Goal: Navigation & Orientation: Find specific page/section

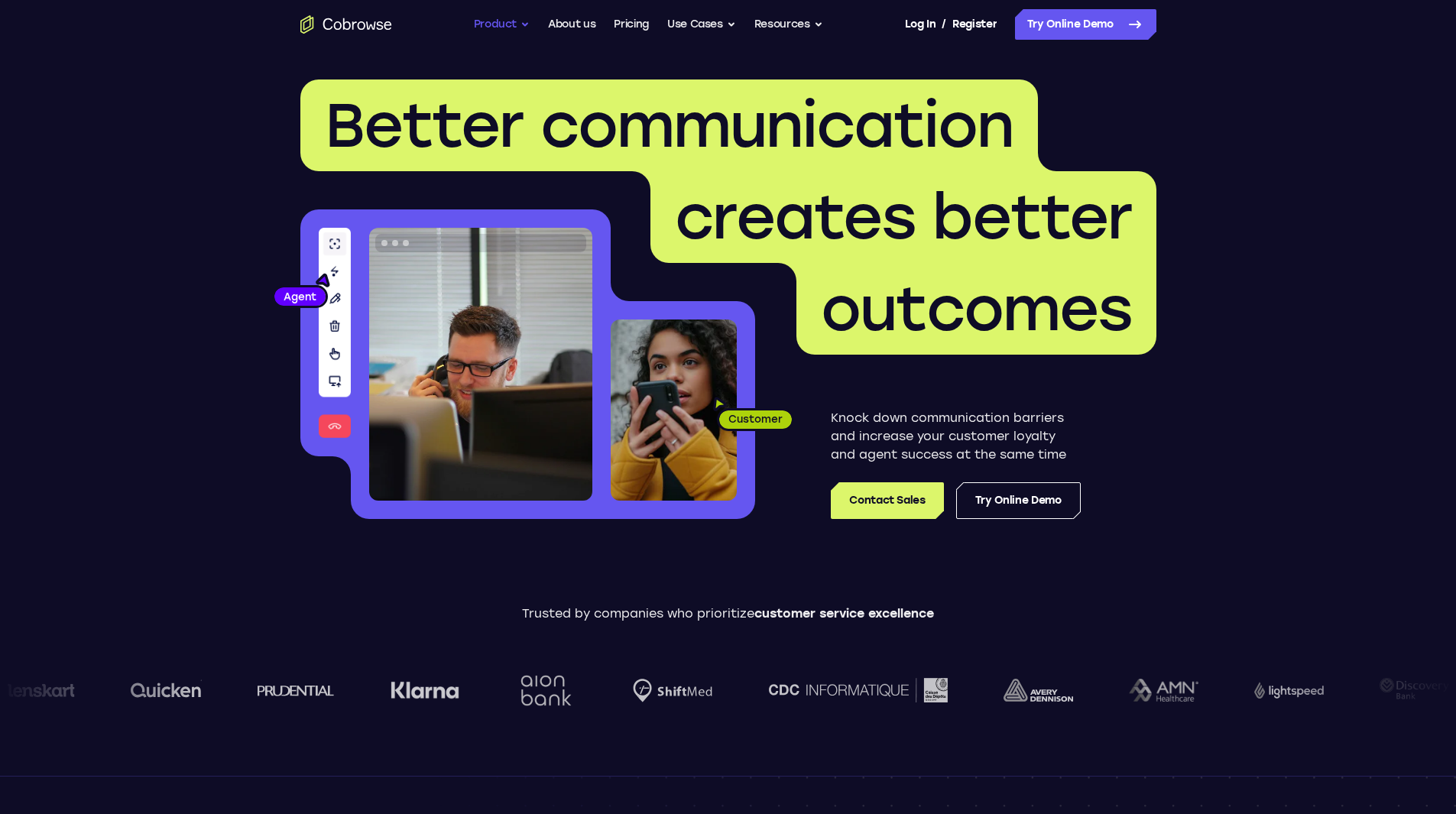
click at [503, 16] on button "Product" at bounding box center [502, 24] width 56 height 31
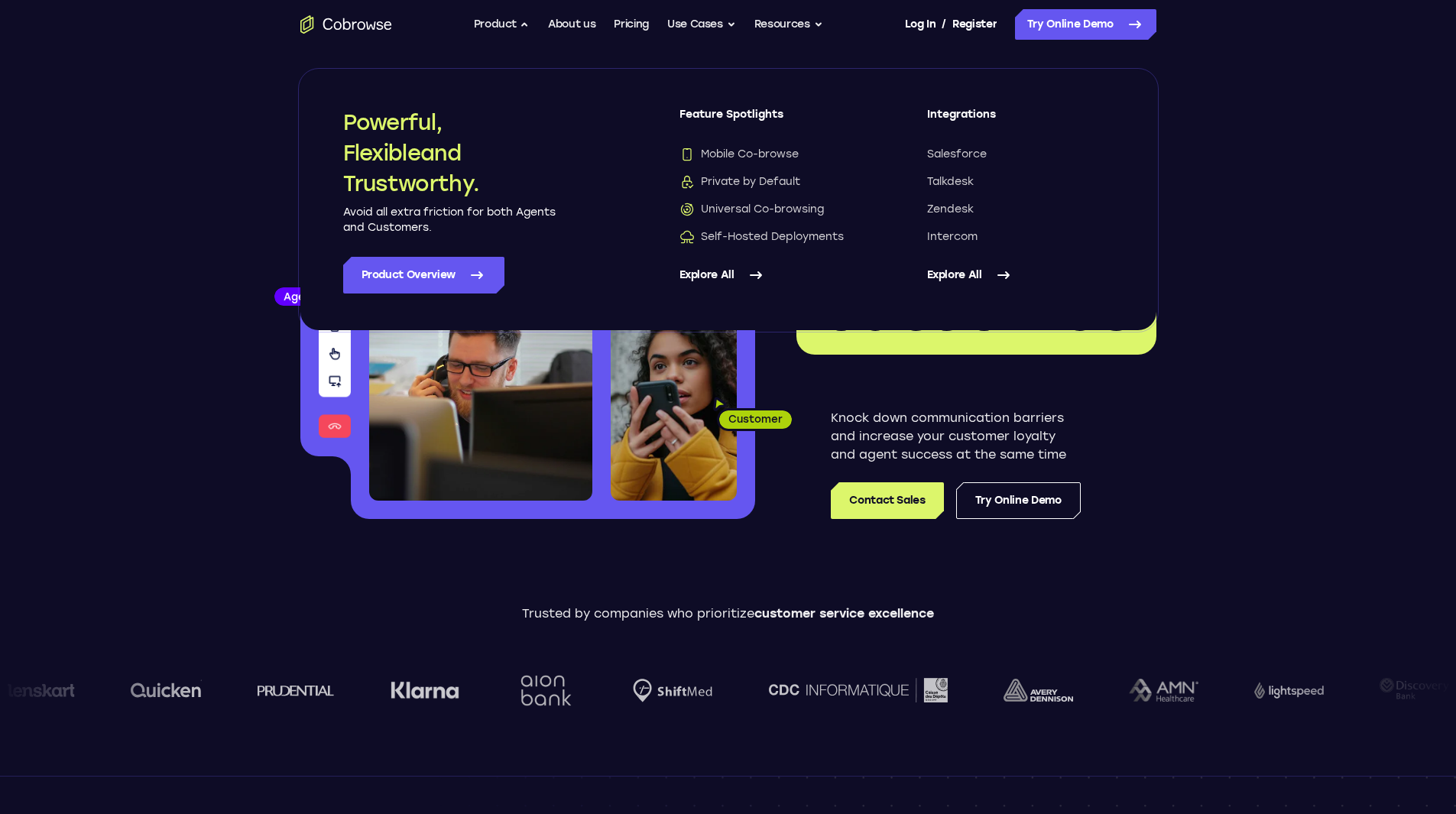
click at [717, 272] on link "Explore All" at bounding box center [773, 275] width 187 height 37
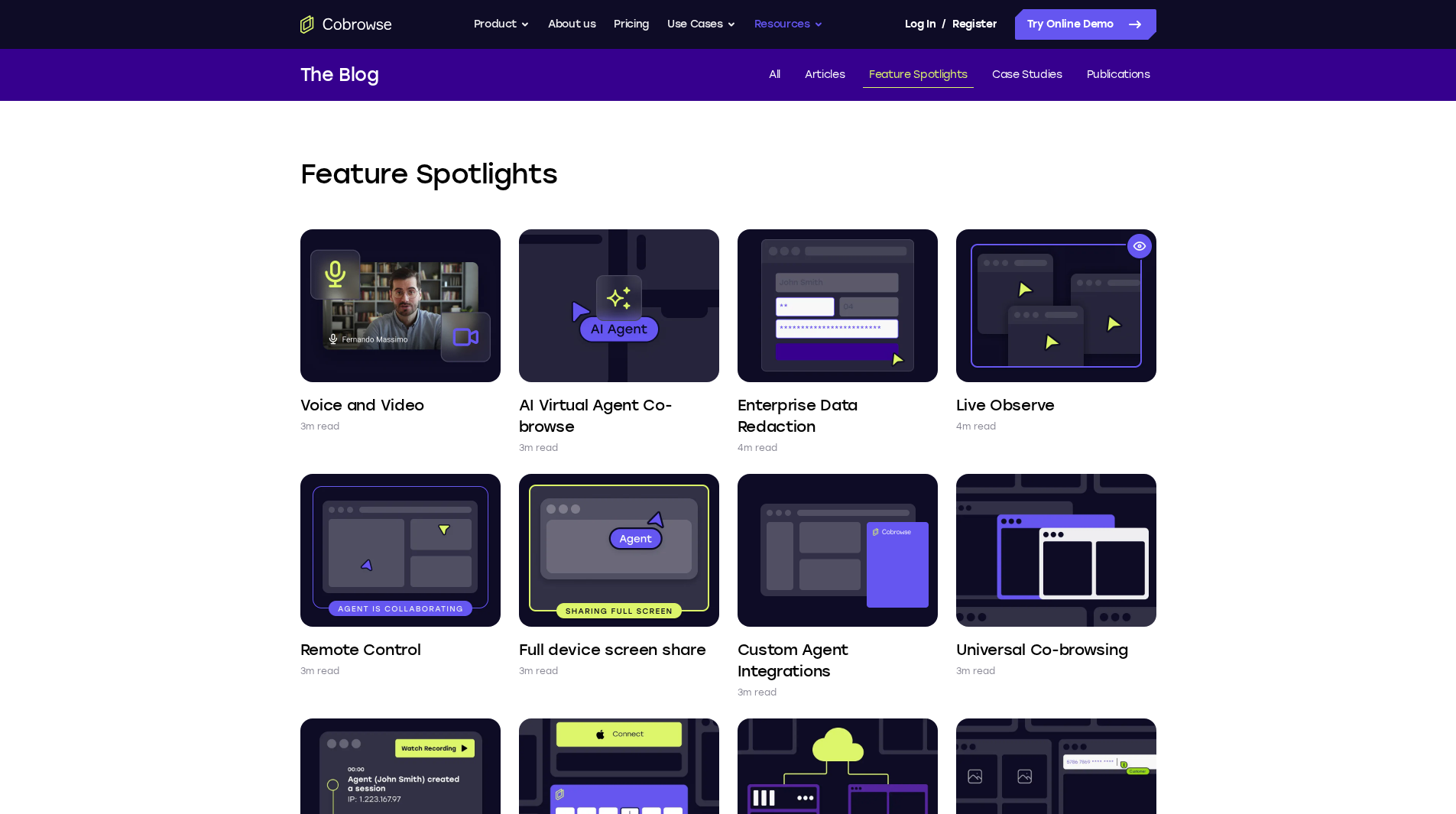
click at [790, 23] on button "Resources" at bounding box center [788, 24] width 68 height 31
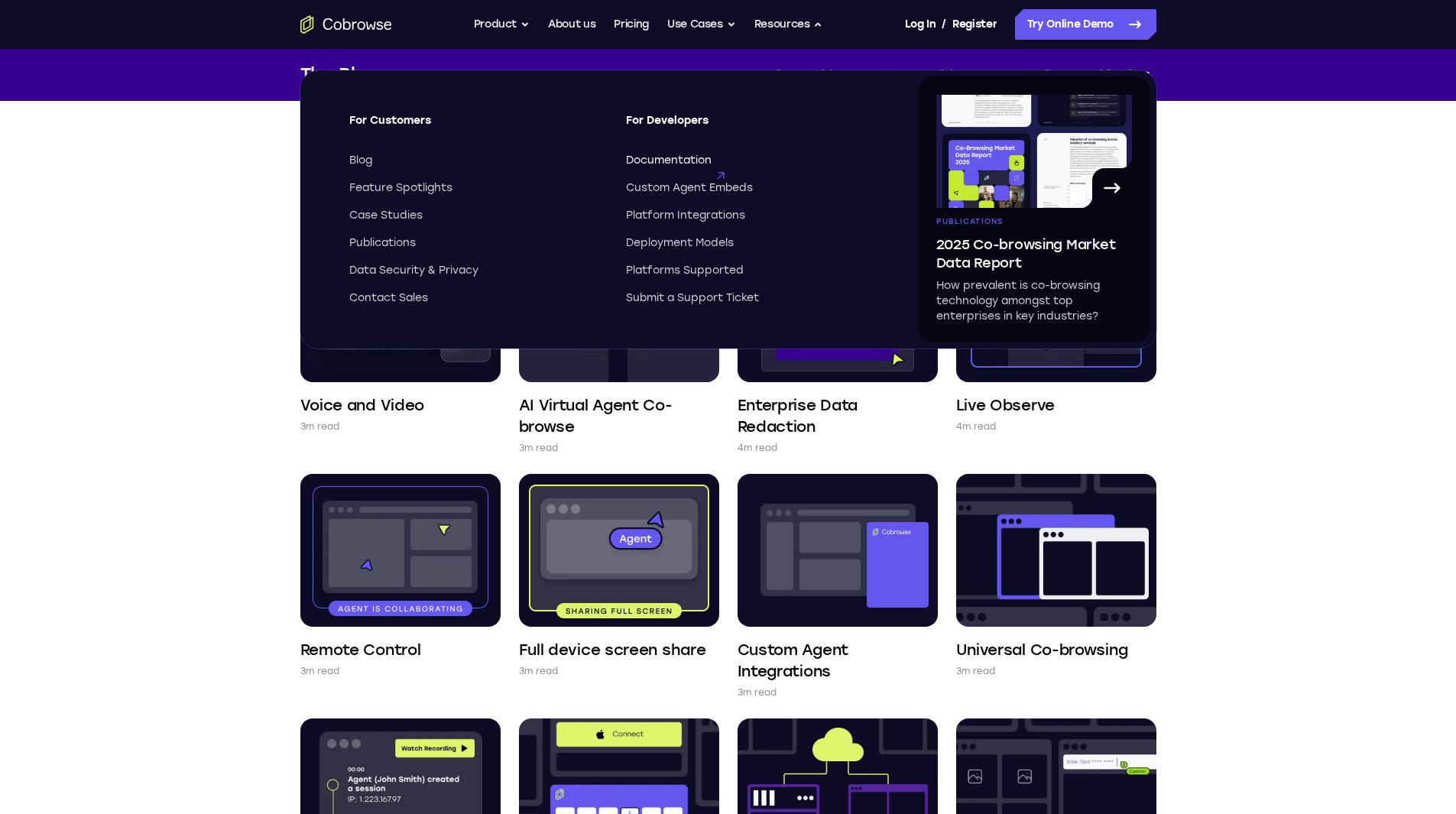
click at [689, 159] on span "Documentation" at bounding box center [668, 160] width 85 height 15
